Goal: Transaction & Acquisition: Purchase product/service

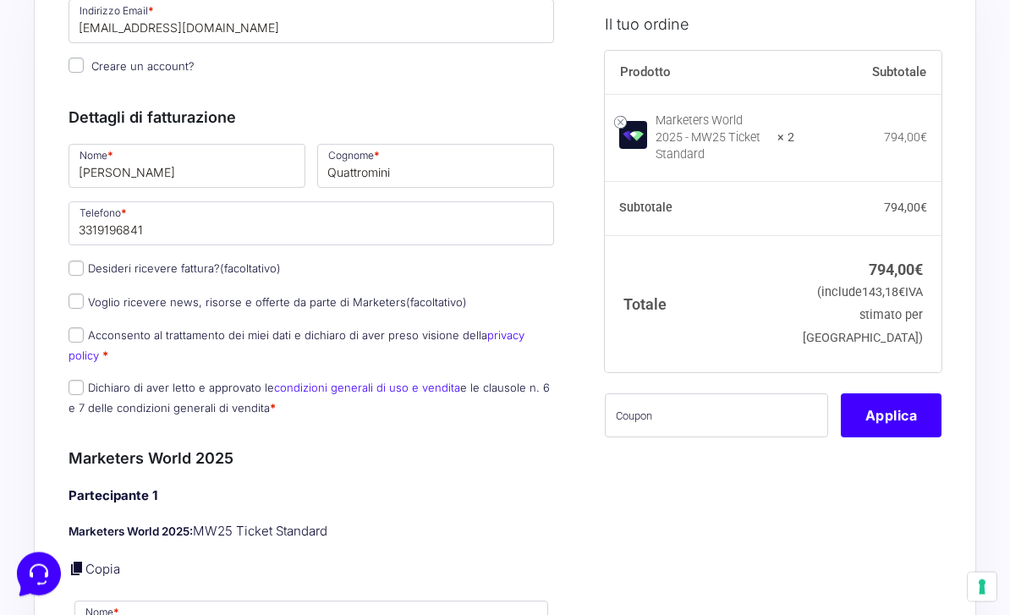
scroll to position [189, 0]
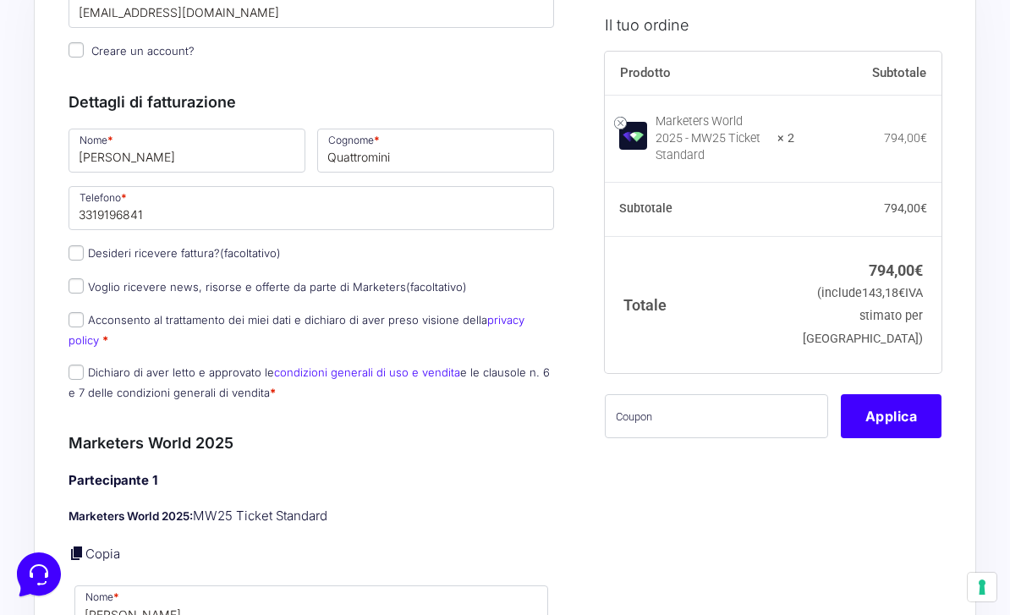
click at [362, 322] on label "Acconsento al trattamento dei miei dati e dichiaro di aver preso visione della …" at bounding box center [297, 329] width 456 height 33
click at [84, 322] on input "Acconsento al trattamento dei miei dati e dichiaro di aver preso visione della …" at bounding box center [76, 319] width 15 height 15
checkbox input "true"
click at [228, 375] on label "Dichiaro di aver letto e approvato le condizioni generali di uso e vendita e le…" at bounding box center [309, 381] width 481 height 33
click at [84, 375] on input "Dichiaro di aver letto e approvato le condizioni generali di uso e vendita e le…" at bounding box center [76, 372] width 15 height 15
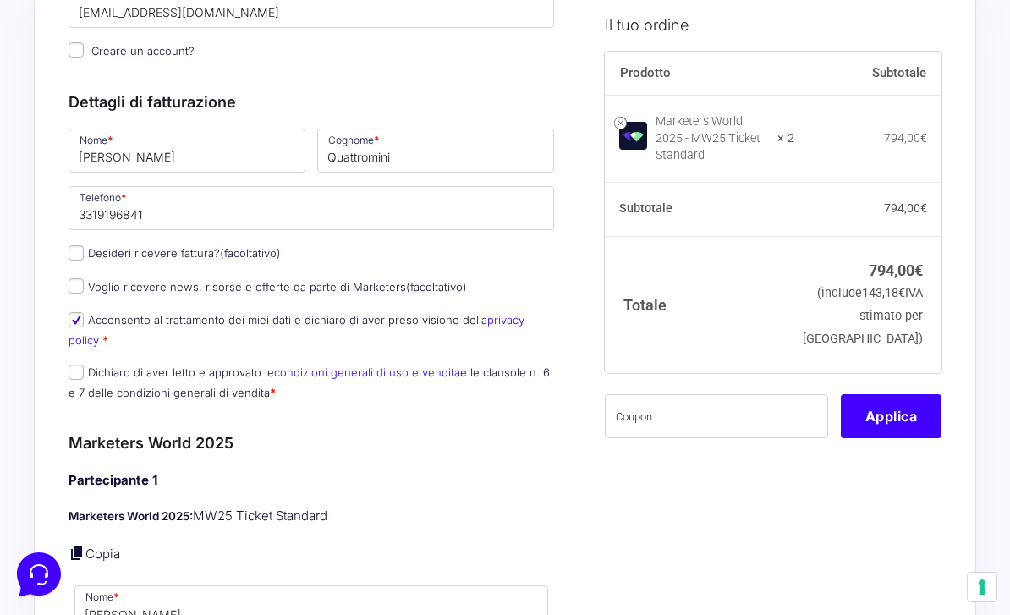
checkbox input "true"
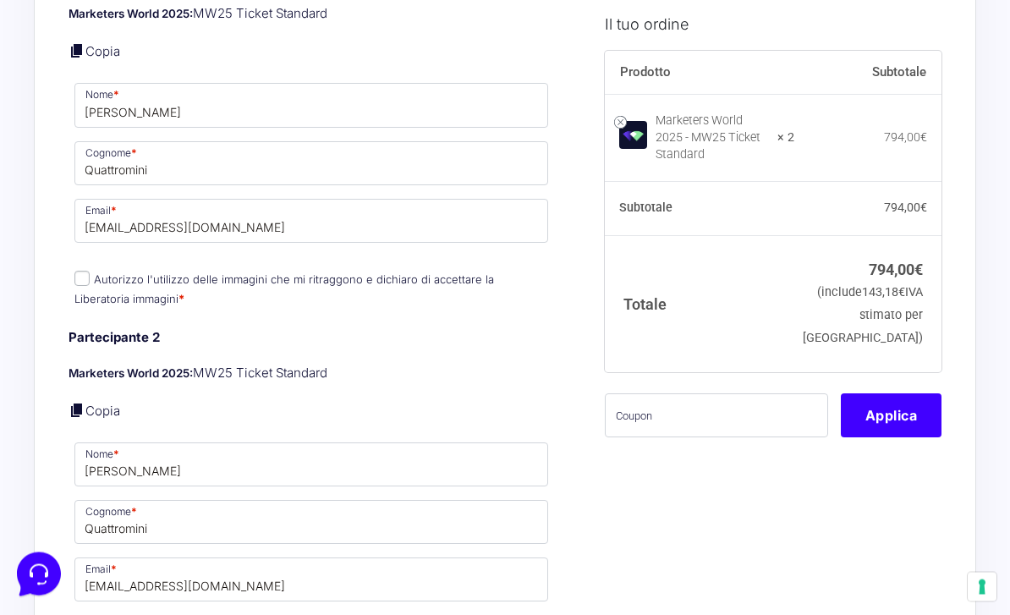
scroll to position [739, 0]
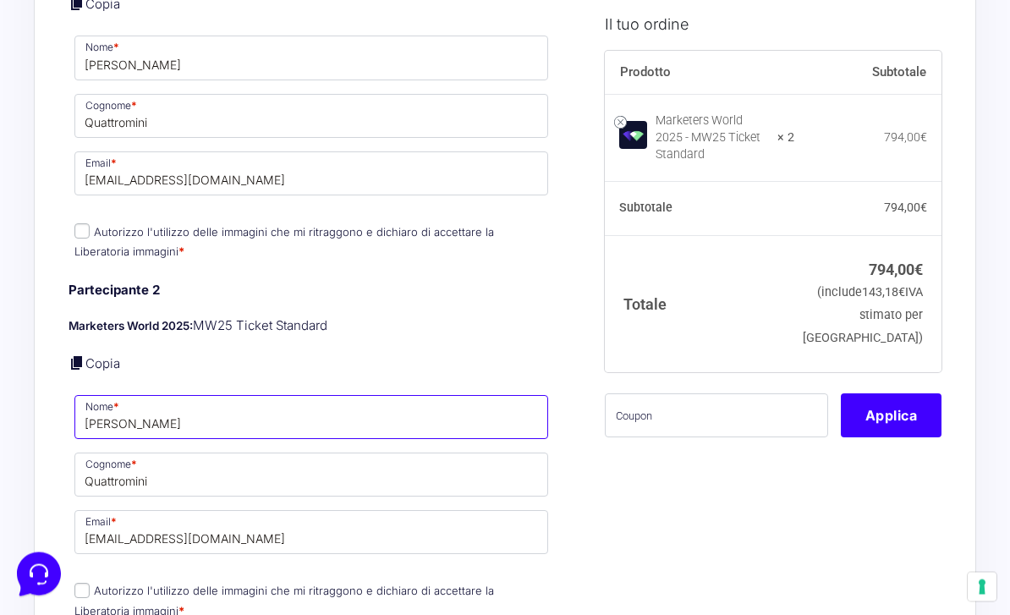
click at [228, 412] on input "[PERSON_NAME]" at bounding box center [311, 418] width 474 height 44
type input "[PERSON_NAME]"
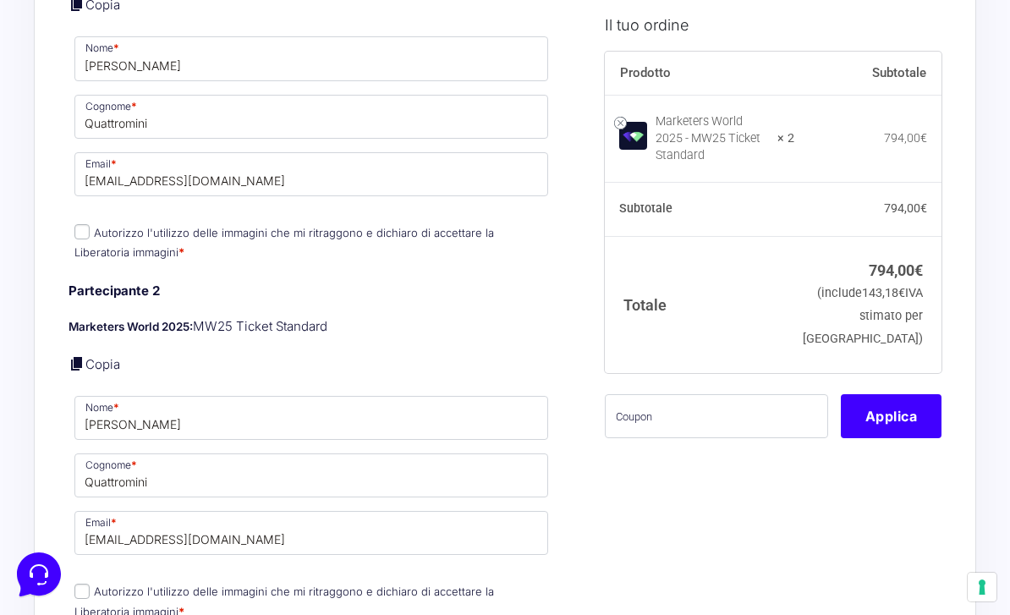
click at [85, 233] on input "Autorizzo l'utilizzo delle immagini che mi ritraggono e dichiaro di accettare l…" at bounding box center [81, 231] width 15 height 15
checkbox input "true"
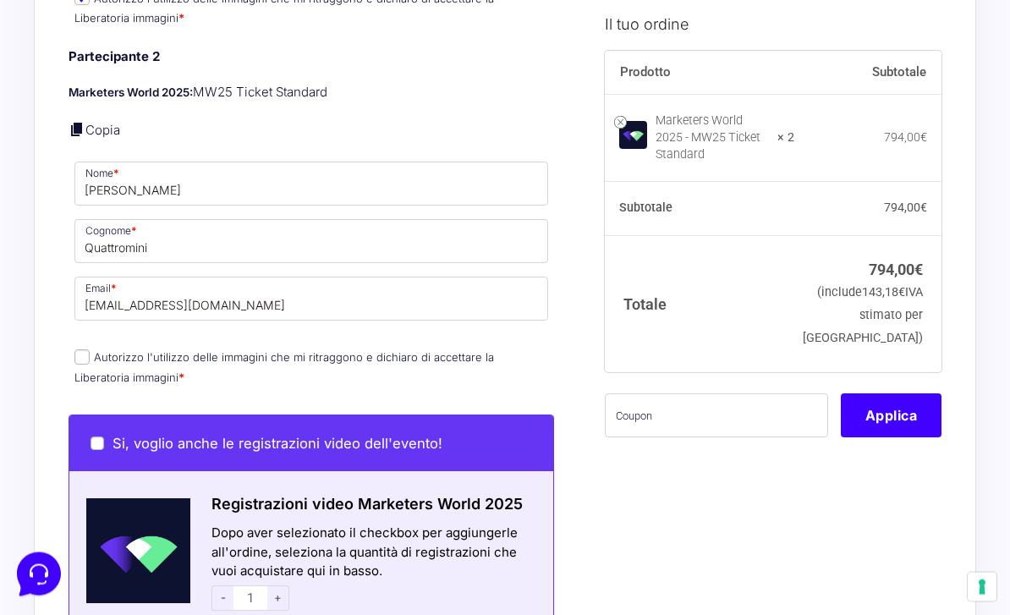
click at [82, 354] on input "Autorizzo l'utilizzo delle immagini che mi ritraggono e dichiaro di accettare l…" at bounding box center [81, 357] width 15 height 15
checkbox input "true"
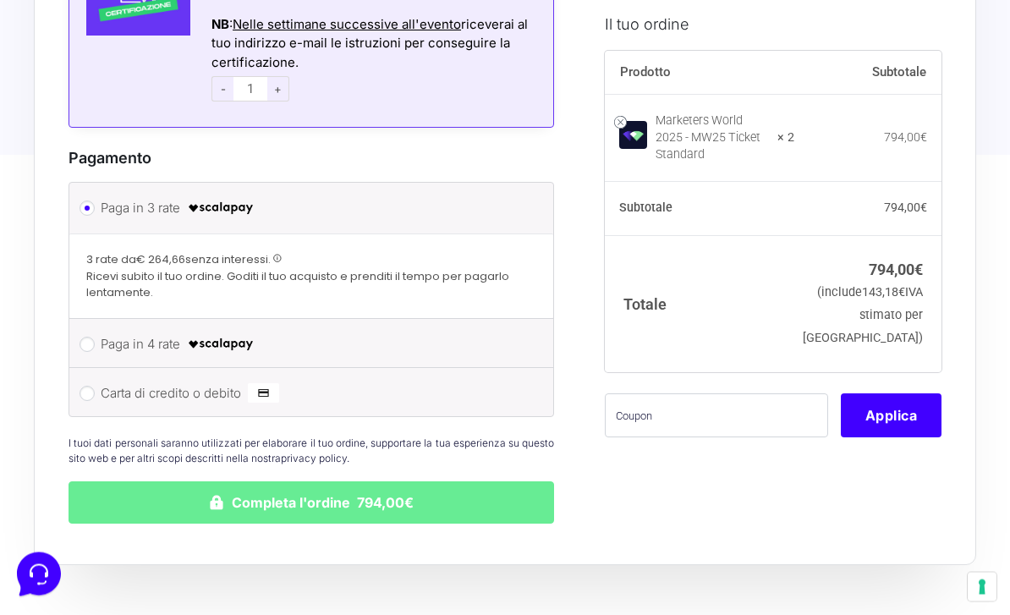
scroll to position [1838, 0]
click at [85, 338] on input "Paga in 4 rate" at bounding box center [87, 344] width 15 height 15
radio input "true"
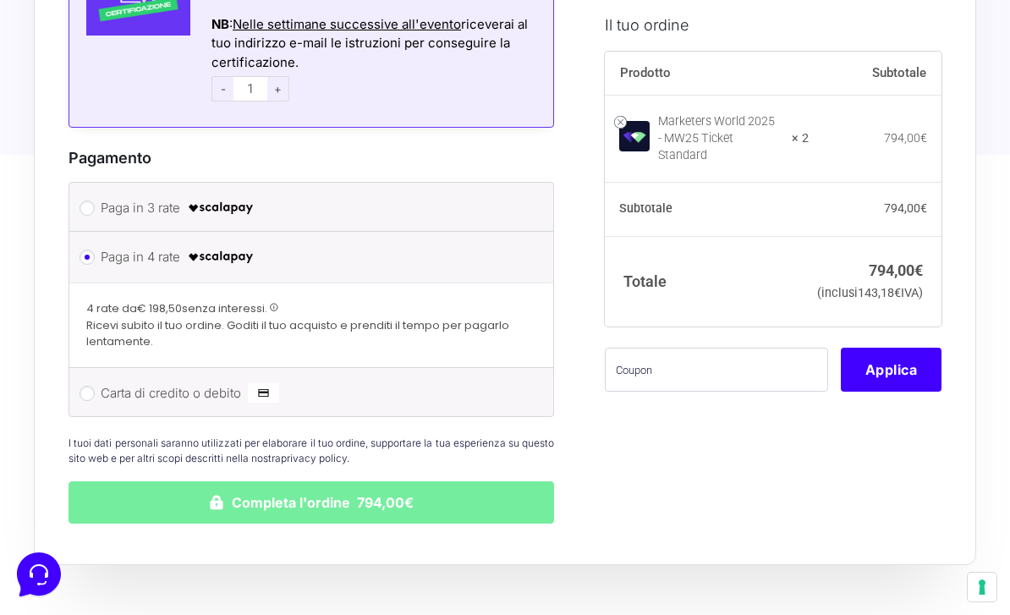
click at [483, 494] on button "Completa l'ordine 794,00€" at bounding box center [312, 502] width 486 height 42
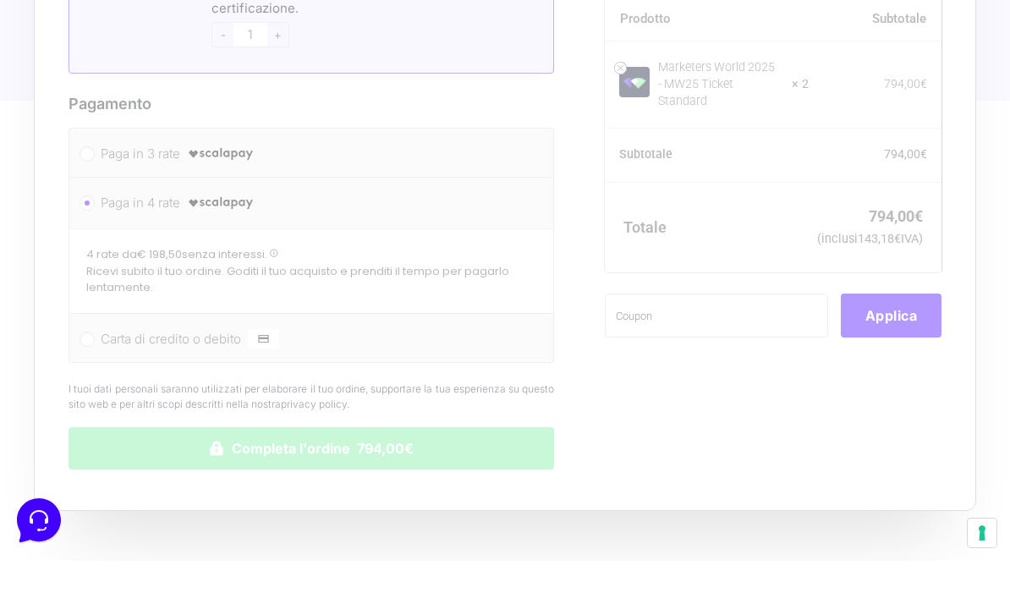
scroll to position [1892, 0]
